Goal: Task Accomplishment & Management: Complete application form

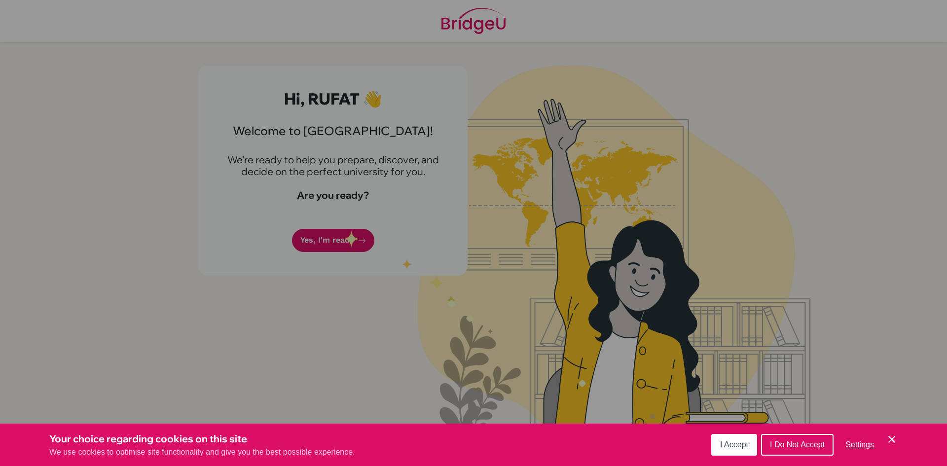
click at [738, 443] on span "I Accept" at bounding box center [734, 444] width 28 height 8
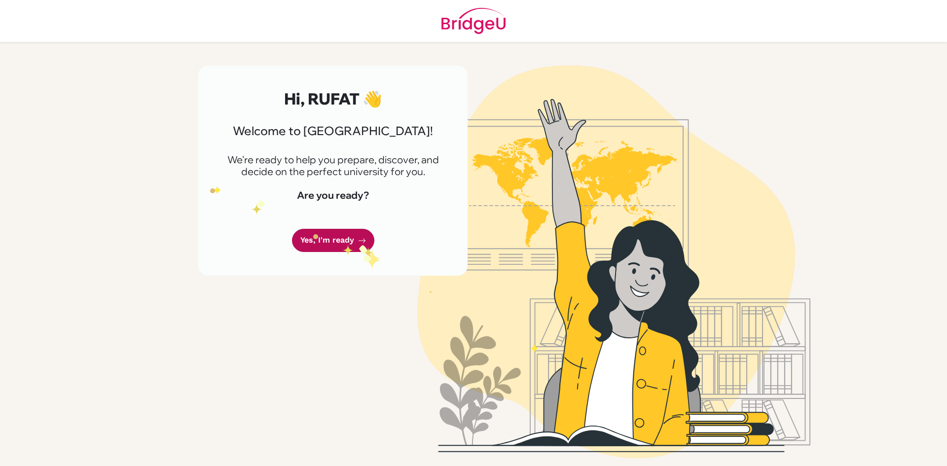
click at [359, 242] on icon at bounding box center [362, 241] width 8 height 8
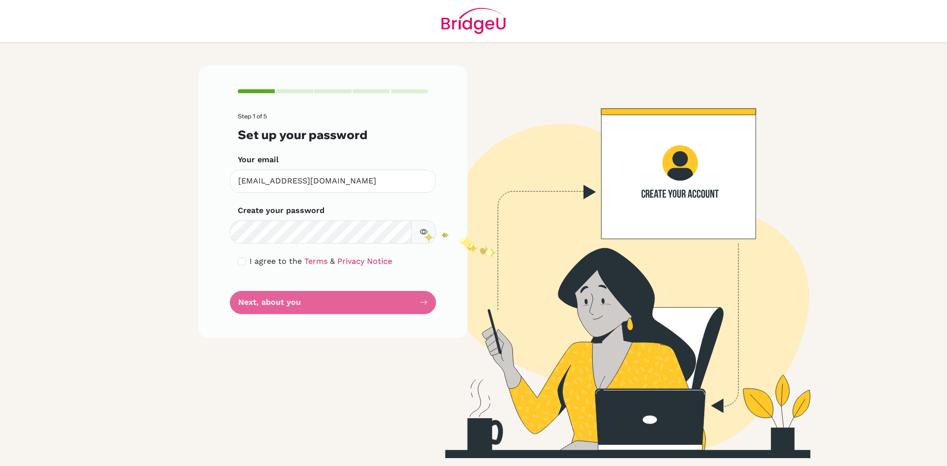
click at [420, 231] on icon "button" at bounding box center [424, 232] width 8 height 8
click at [245, 260] on input "checkbox" at bounding box center [242, 261] width 8 height 8
checkbox input "true"
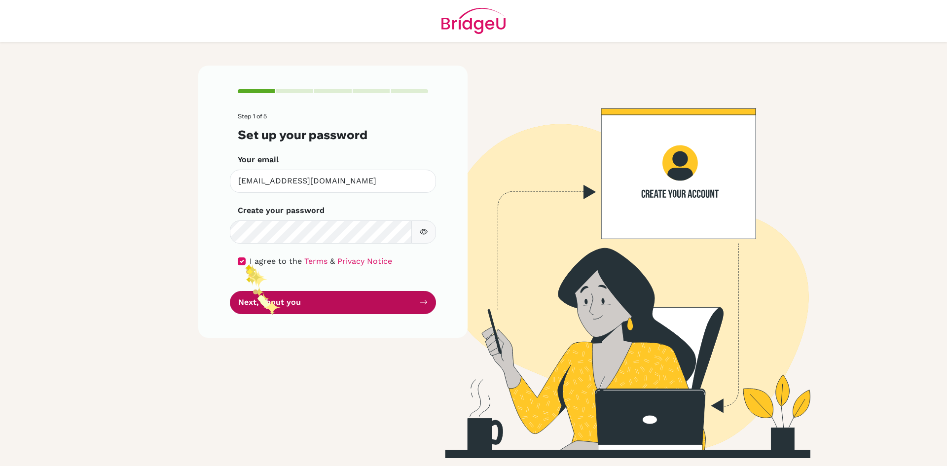
click at [270, 307] on button "Next, about you" at bounding box center [333, 302] width 206 height 23
